Goal: Navigation & Orientation: Find specific page/section

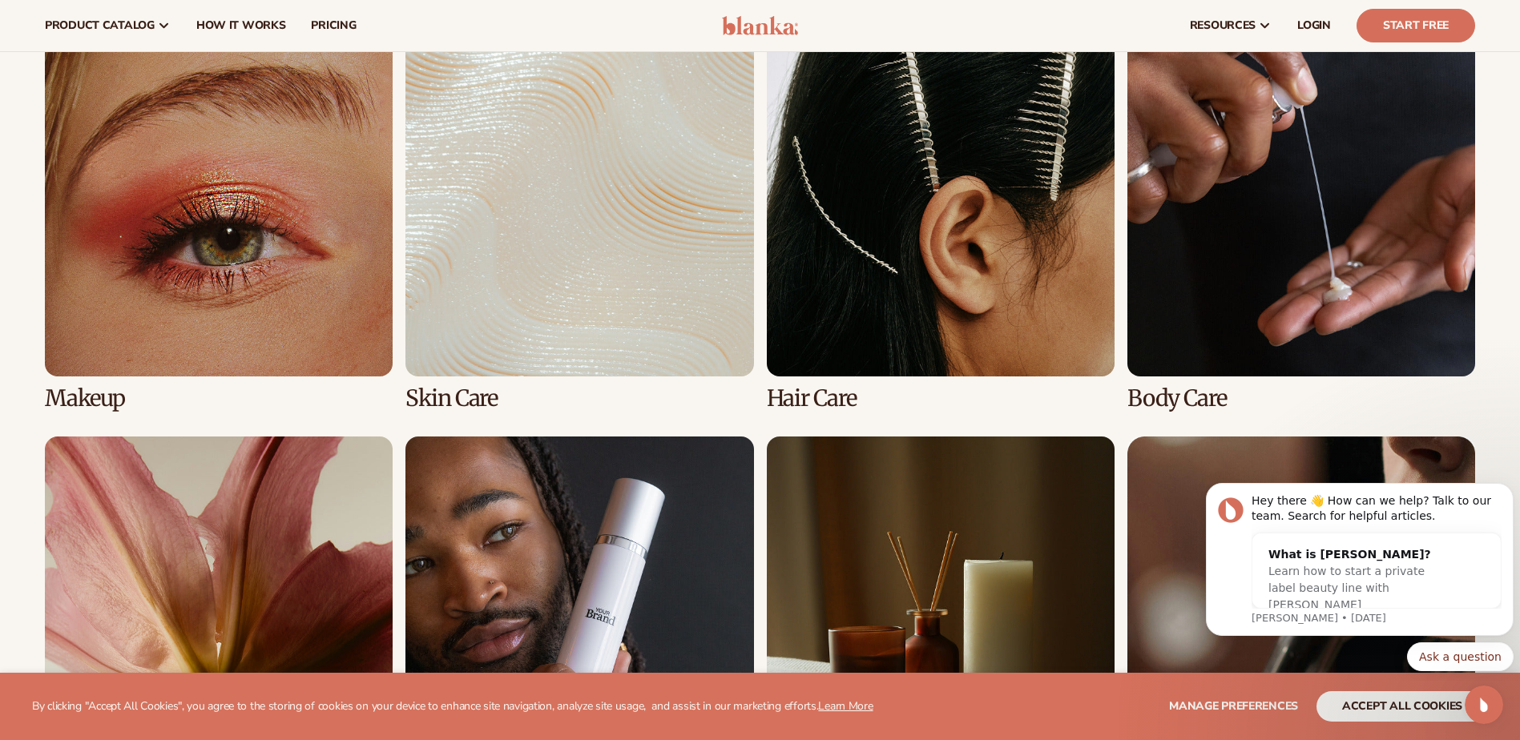
scroll to position [3366, 0]
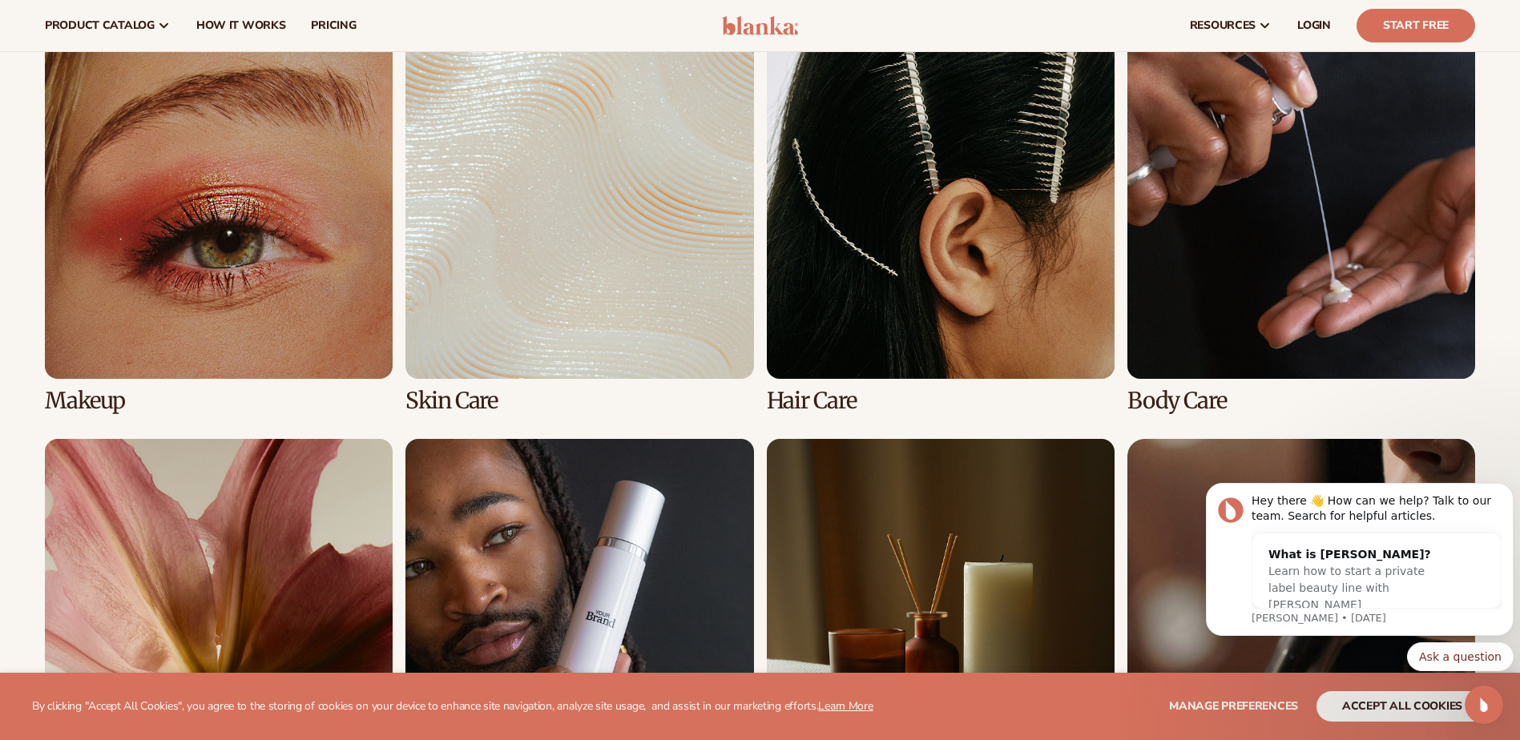
click at [213, 260] on link "1 / 8" at bounding box center [219, 221] width 348 height 382
click at [89, 396] on link "1 / 8" at bounding box center [219, 221] width 348 height 382
